Goal: Task Accomplishment & Management: Manage account settings

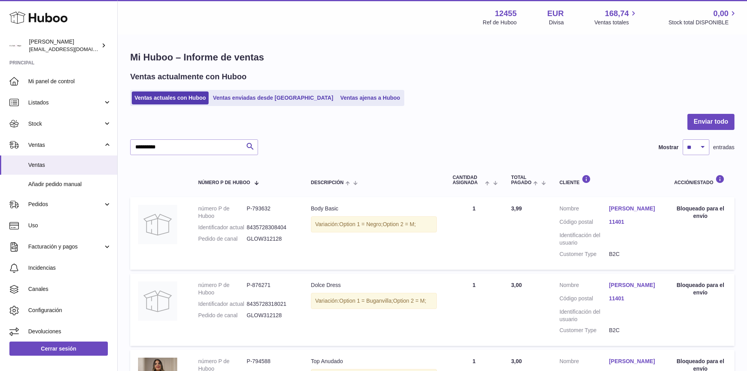
click at [198, 154] on input "**********" at bounding box center [194, 147] width 128 height 16
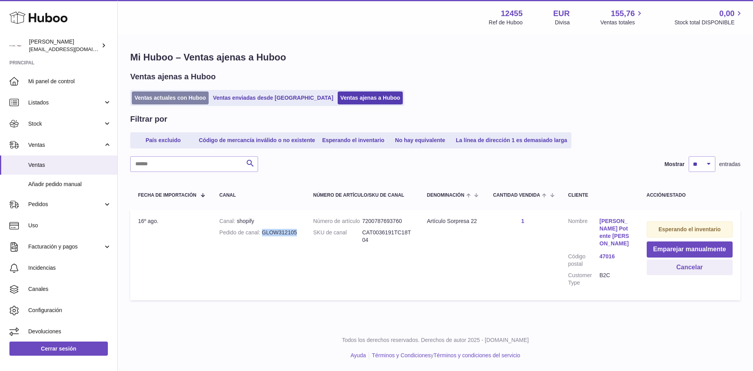
click at [202, 93] on link "Ventas actuales con Huboo" at bounding box center [170, 97] width 77 height 13
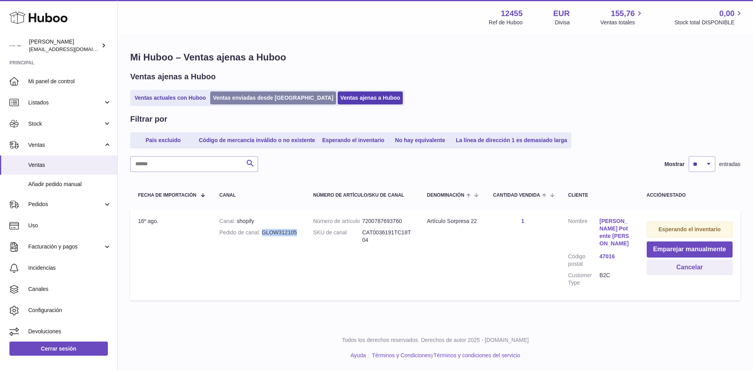
click at [228, 95] on link "Ventas enviadas desde [GEOGRAPHIC_DATA]" at bounding box center [273, 97] width 126 height 13
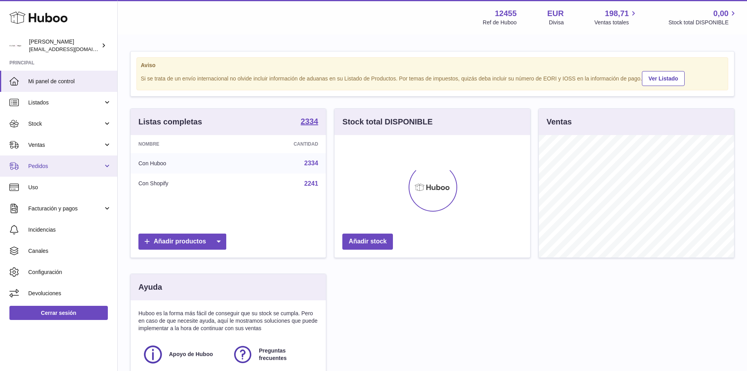
scroll to position [122, 196]
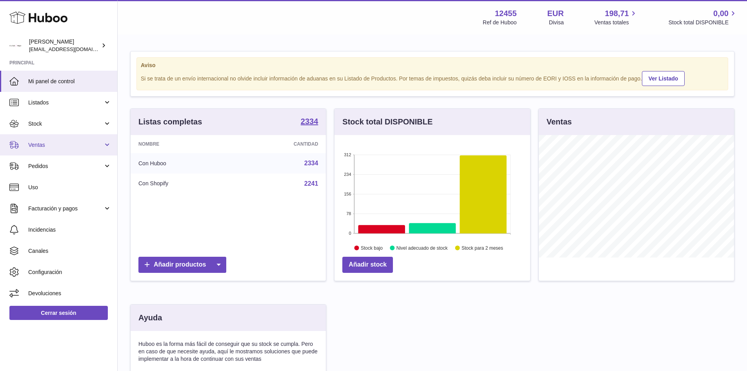
click at [49, 143] on span "Ventas" at bounding box center [65, 144] width 75 height 7
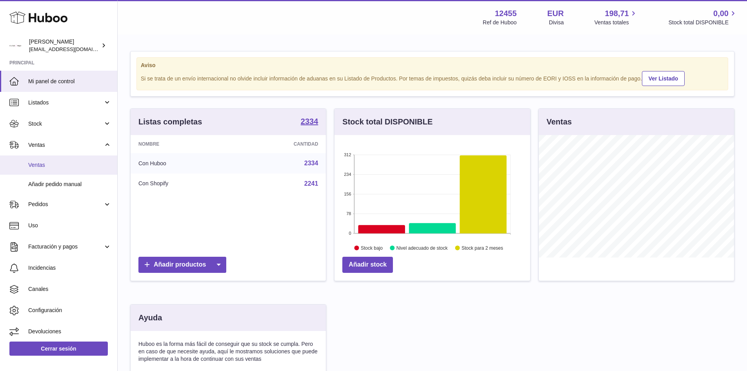
click at [44, 164] on span "Ventas" at bounding box center [69, 164] width 83 height 7
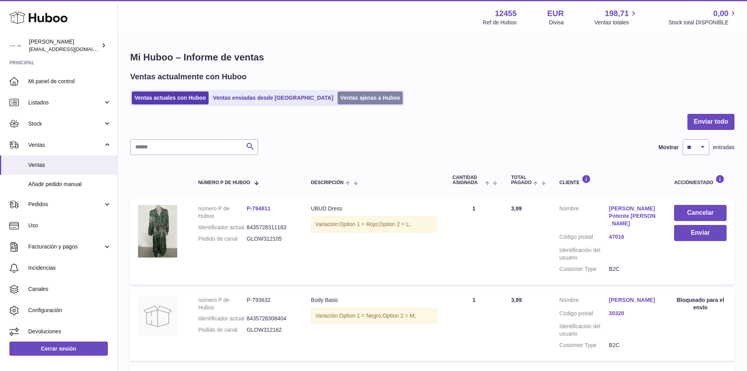
click at [340, 94] on link "Ventas ajenas a Huboo" at bounding box center [371, 97] width 66 height 13
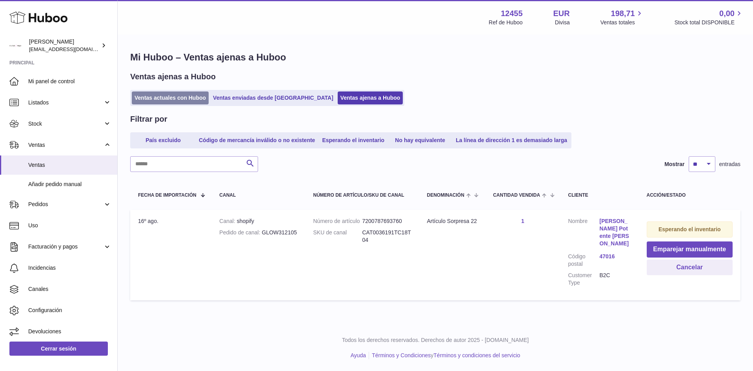
click at [177, 97] on link "Ventas actuales con Huboo" at bounding box center [170, 97] width 77 height 13
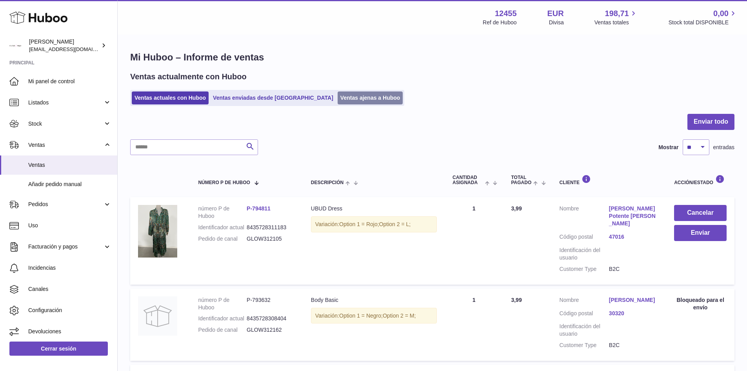
click at [338, 95] on link "Ventas ajenas a Huboo" at bounding box center [371, 97] width 66 height 13
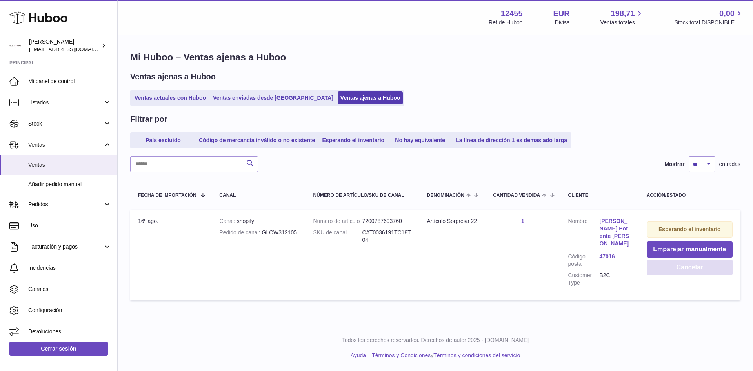
click at [677, 271] on button "Cancelar" at bounding box center [690, 267] width 86 height 16
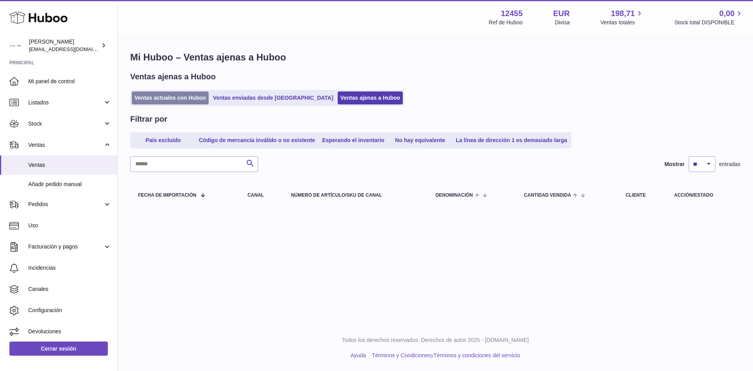
click at [173, 102] on link "Ventas actuales con Huboo" at bounding box center [170, 97] width 77 height 13
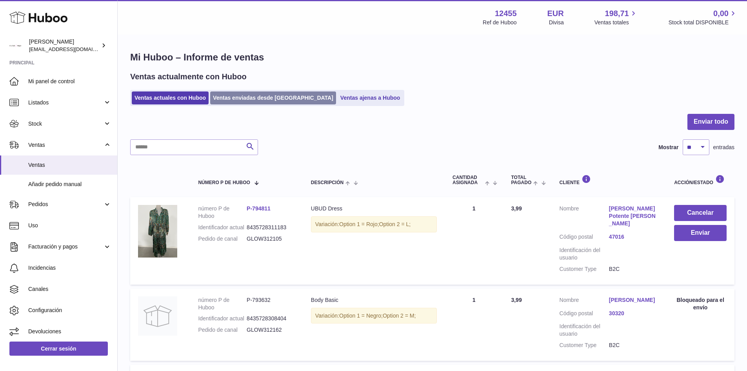
click at [250, 95] on link "Ventas enviadas desde [GEOGRAPHIC_DATA]" at bounding box center [273, 97] width 126 height 13
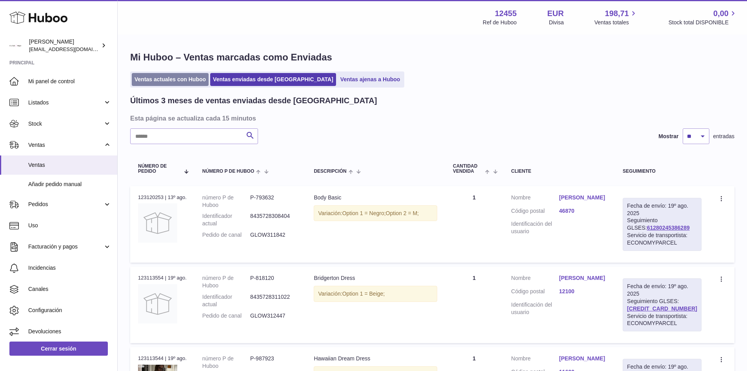
click at [175, 80] on link "Ventas actuales con Huboo" at bounding box center [170, 79] width 77 height 13
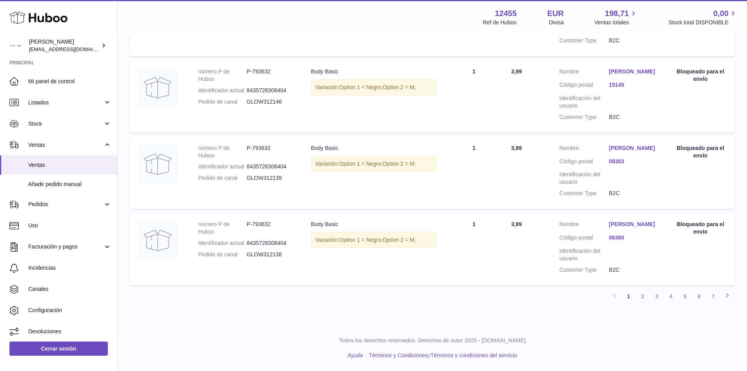
scroll to position [738, 0]
click at [637, 295] on link "2" at bounding box center [643, 296] width 14 height 14
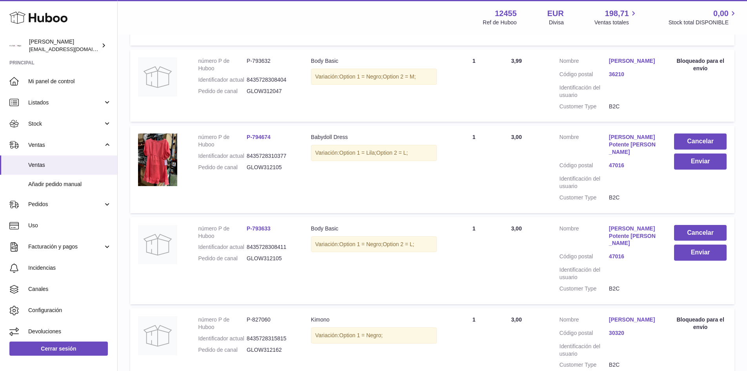
scroll to position [730, 0]
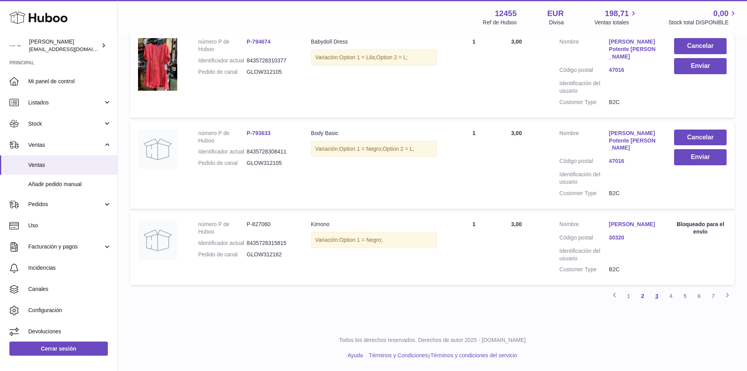
click at [657, 293] on link "3" at bounding box center [657, 296] width 14 height 14
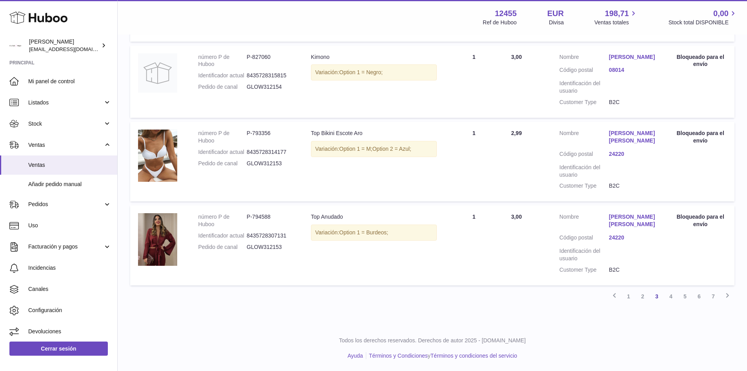
scroll to position [738, 0]
click at [669, 298] on link "4" at bounding box center [671, 296] width 14 height 14
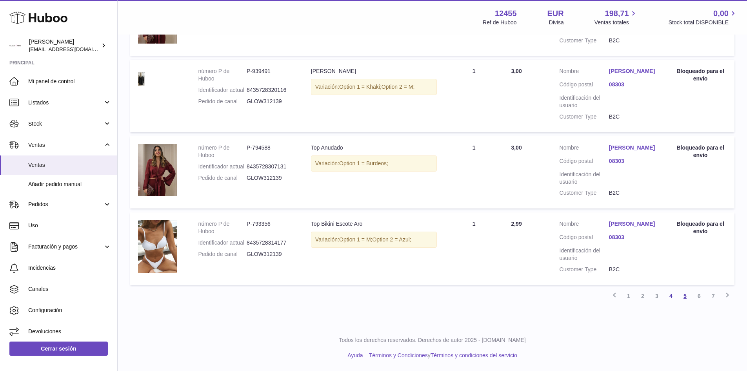
click at [683, 295] on link "5" at bounding box center [685, 296] width 14 height 14
